Goal: Task Accomplishment & Management: Use online tool/utility

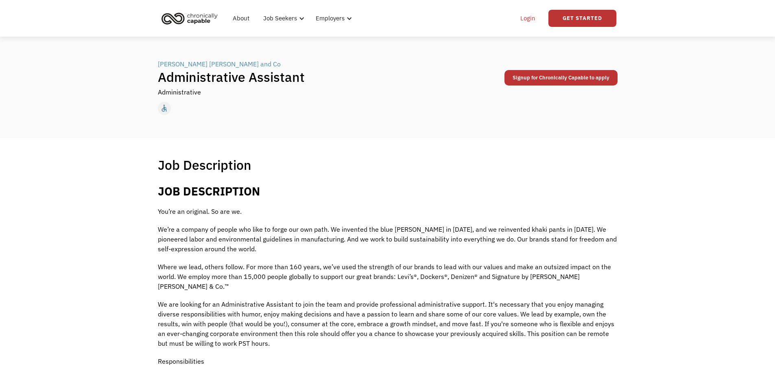
click at [536, 21] on link "Login" at bounding box center [528, 18] width 25 height 26
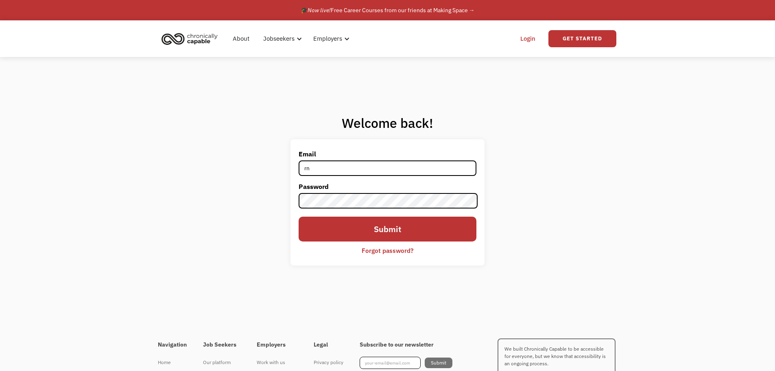
type input "[EMAIL_ADDRESS][DOMAIN_NAME]"
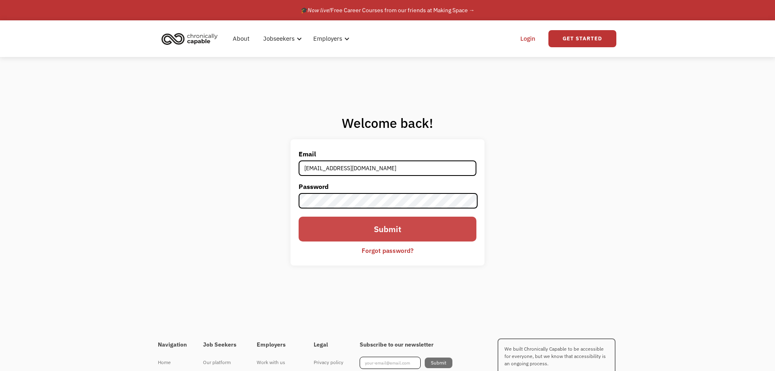
click at [387, 237] on input "Submit" at bounding box center [387, 229] width 177 height 24
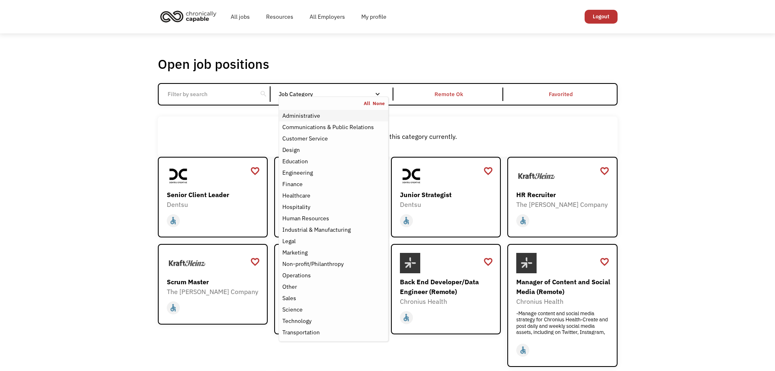
click at [328, 114] on div "Administrative" at bounding box center [333, 116] width 102 height 10
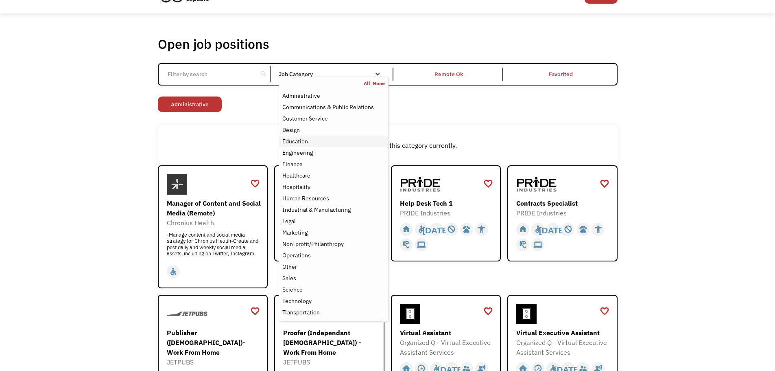
scroll to position [20, 0]
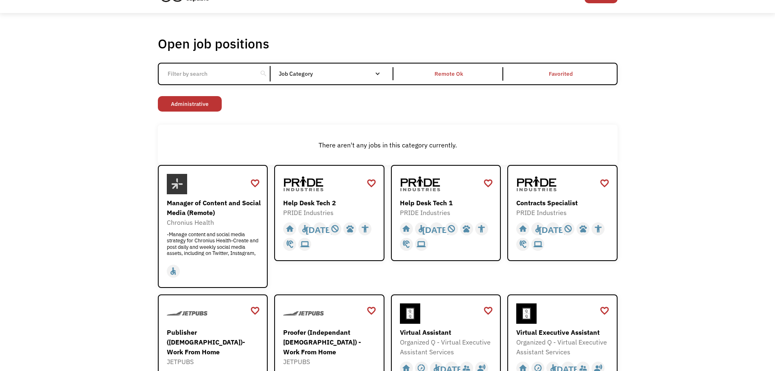
click at [202, 77] on input "Email Form" at bounding box center [208, 73] width 91 height 15
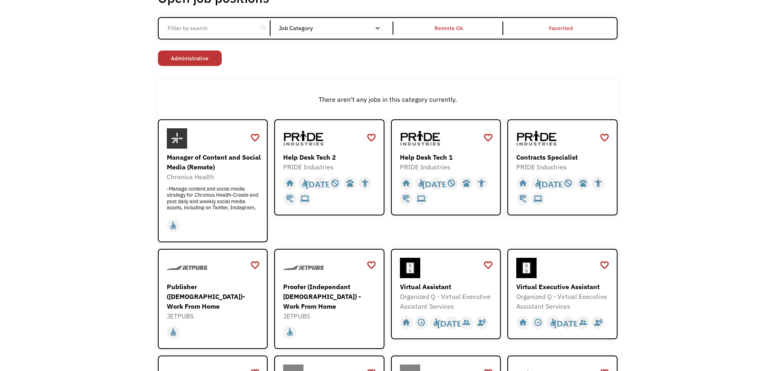
scroll to position [51, 0]
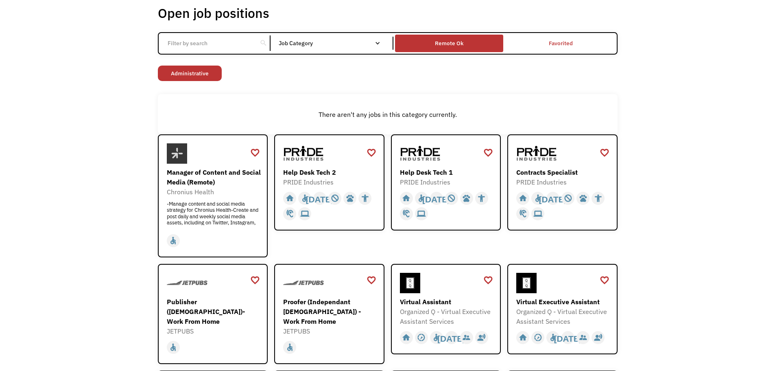
click at [459, 38] on div "Remote Ok" at bounding box center [449, 43] width 28 height 10
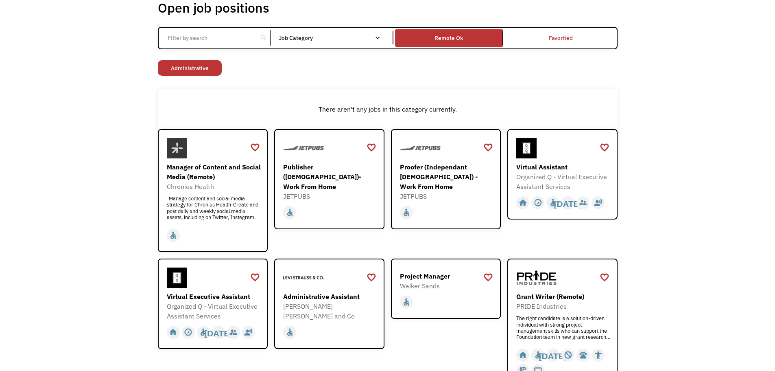
scroll to position [0, 0]
